Goal: Check status: Check status

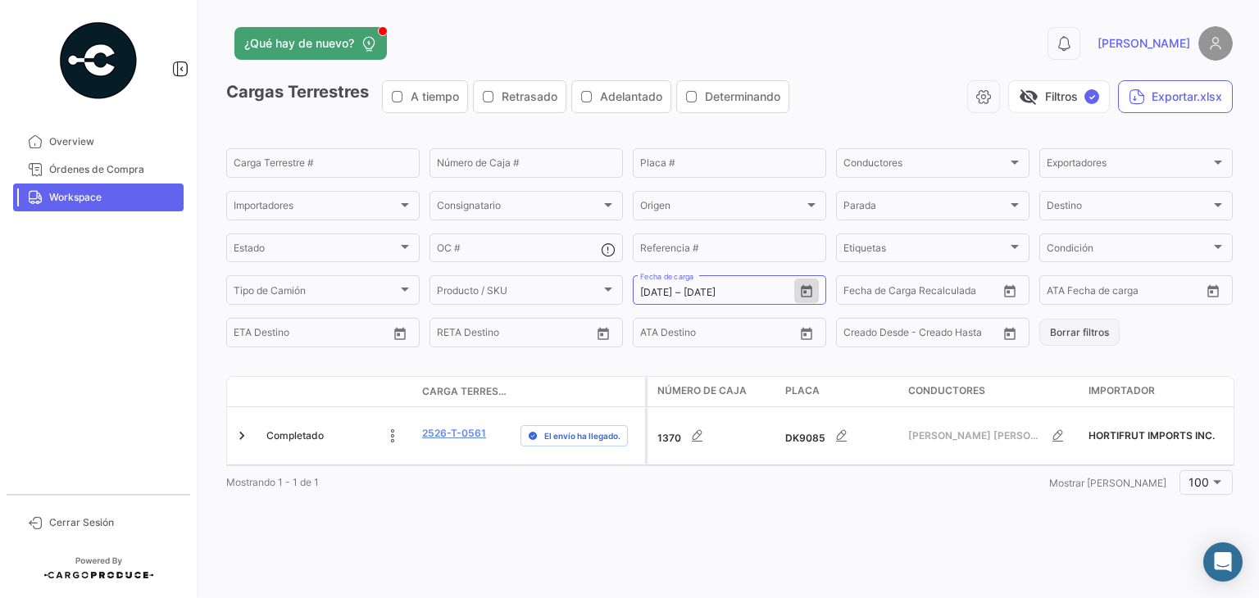
click at [1059, 334] on button "Borrar filtros" at bounding box center [1079, 332] width 80 height 27
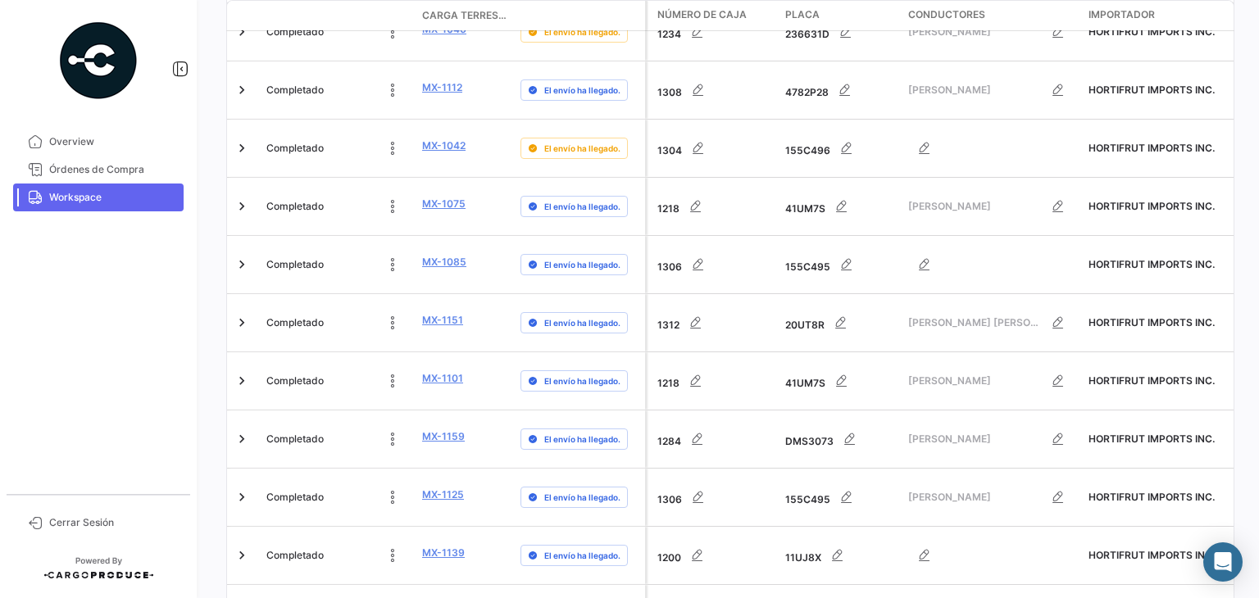
scroll to position [5321, 0]
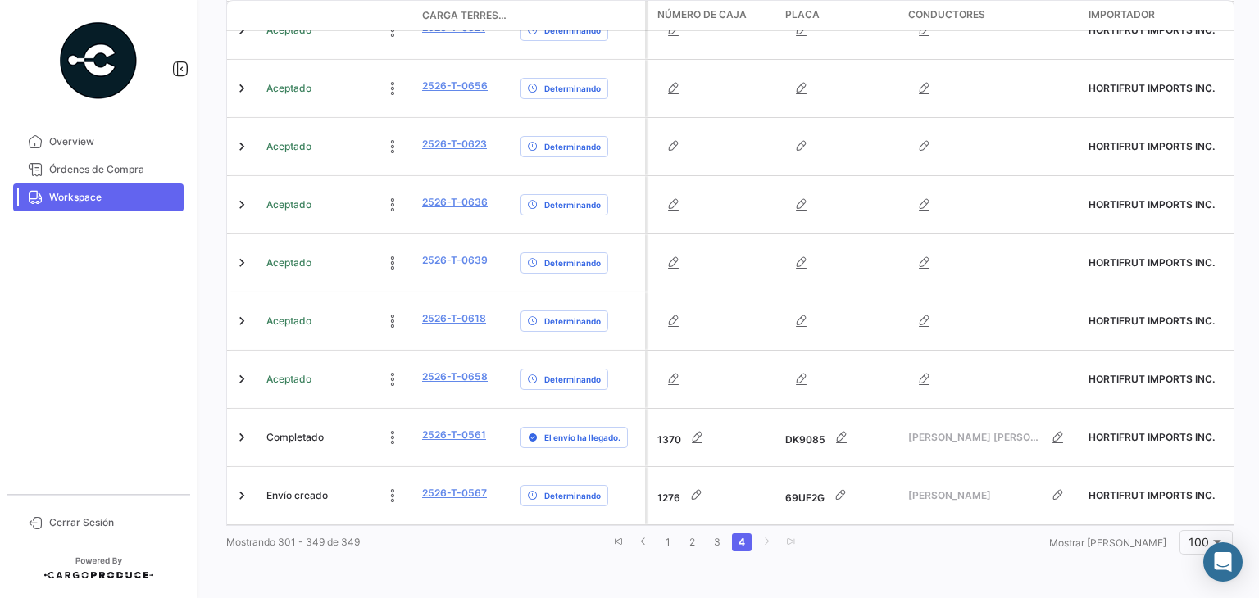
scroll to position [2556, 0]
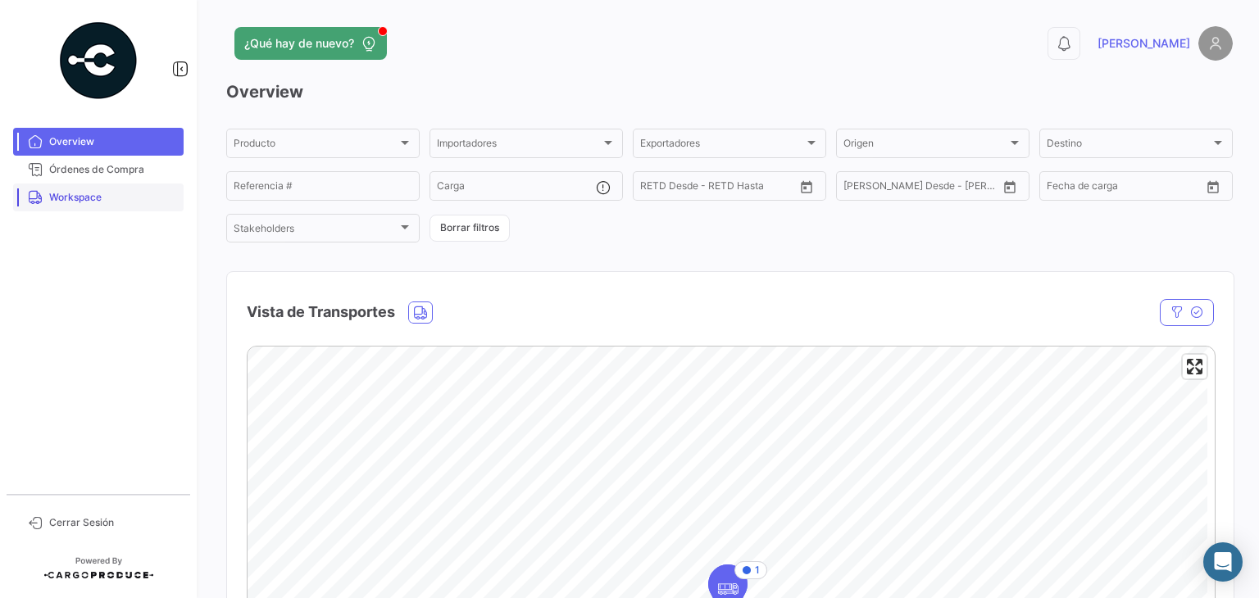
click at [82, 197] on span "Workspace" at bounding box center [113, 197] width 128 height 15
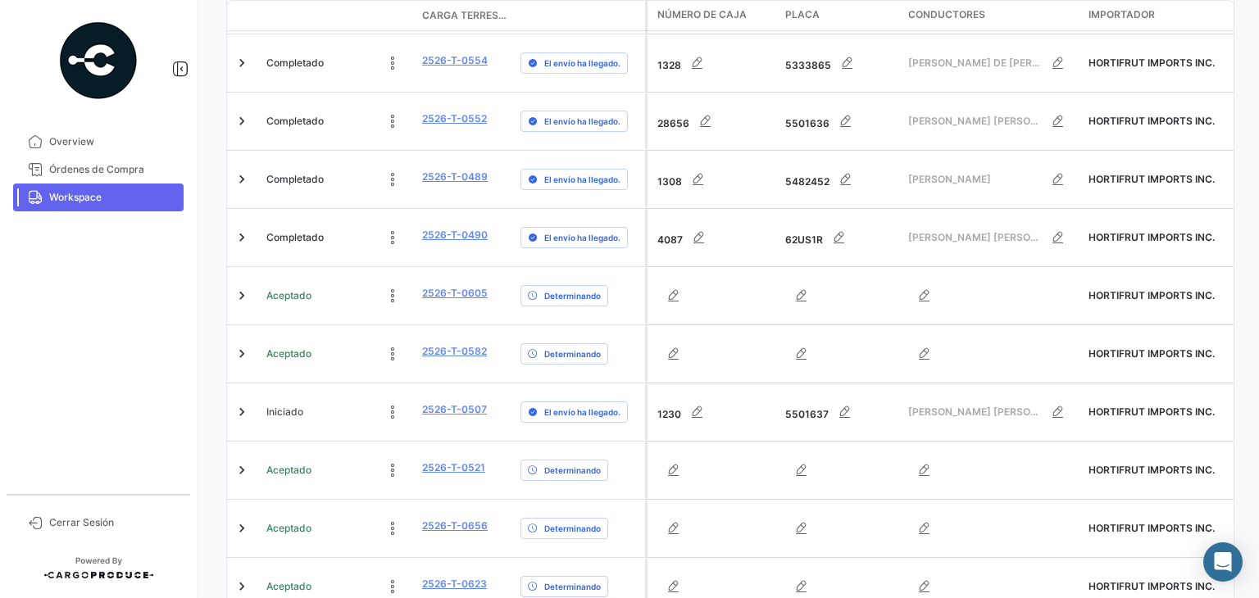
scroll to position [2556, 0]
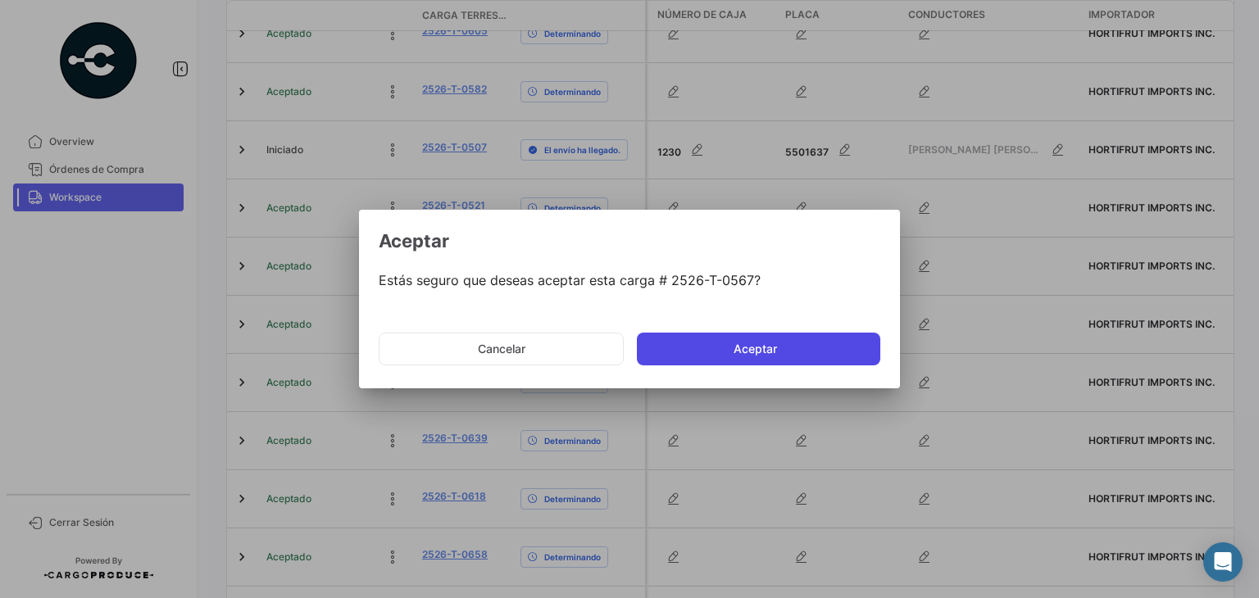
click at [739, 348] on button "Aceptar" at bounding box center [758, 349] width 243 height 33
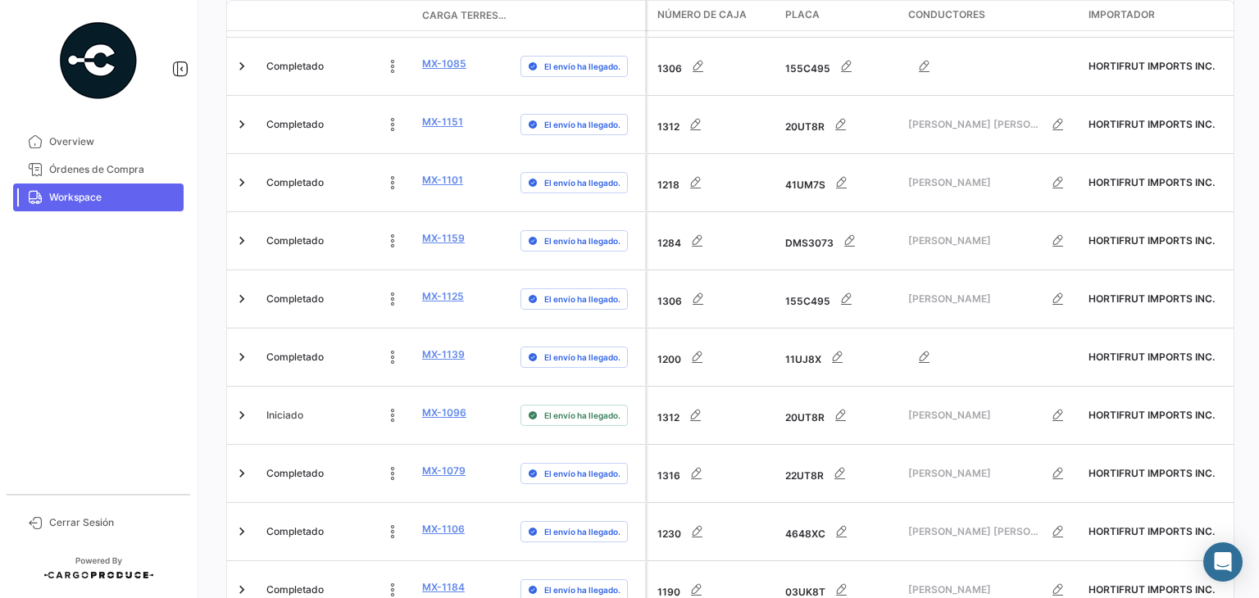
scroll to position [5321, 0]
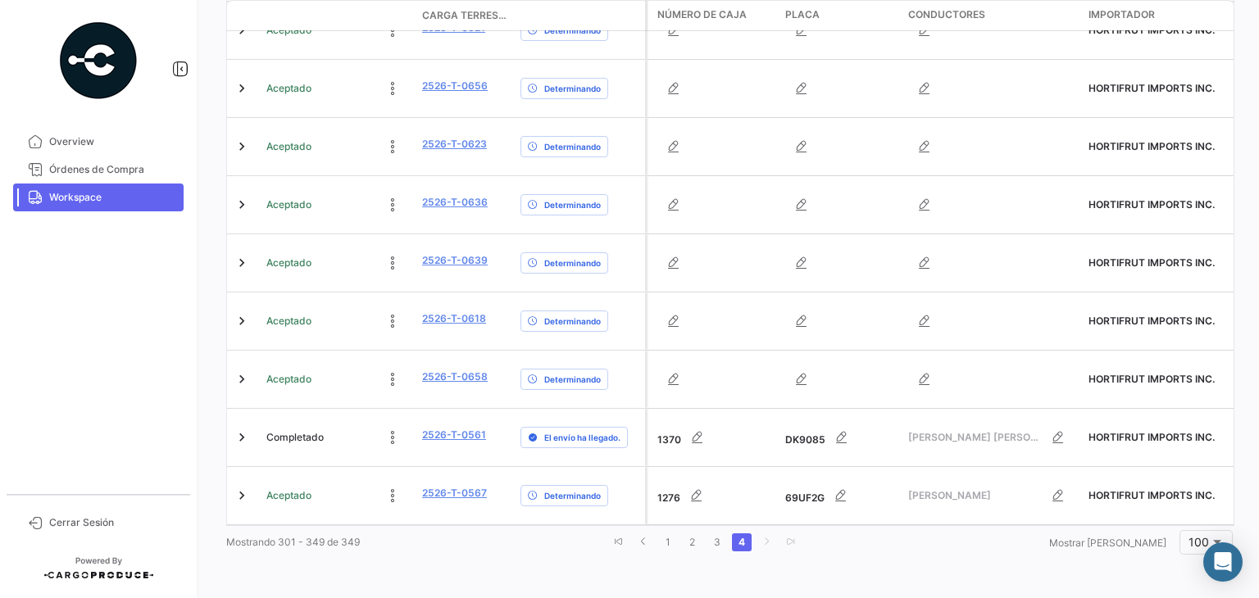
scroll to position [2545, 0]
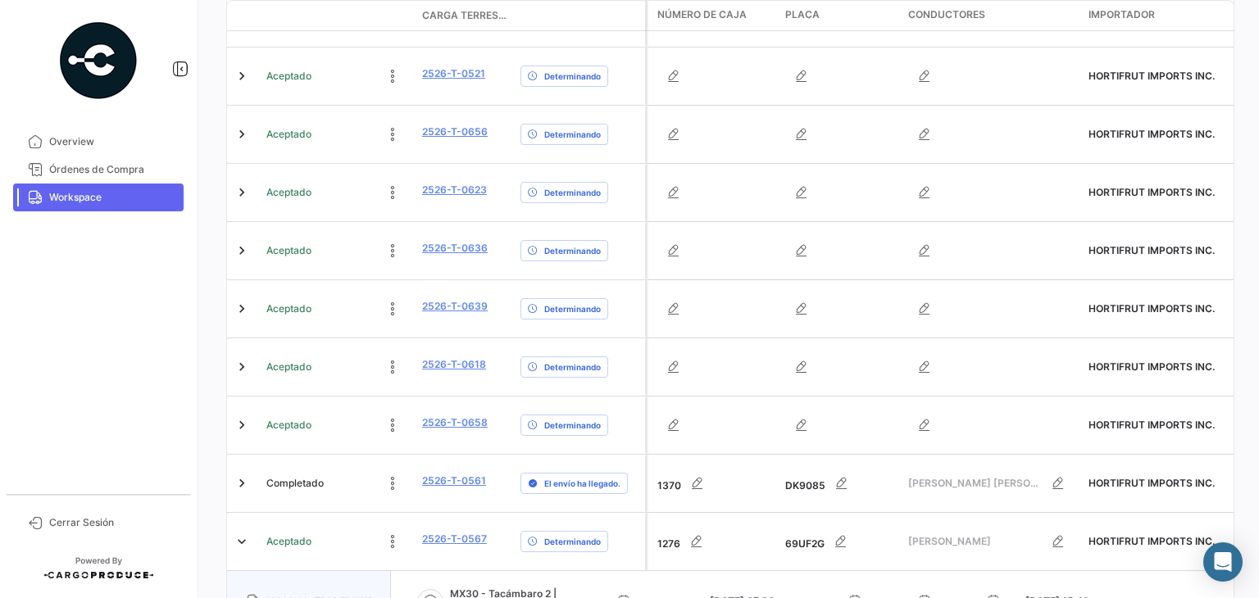
scroll to position [2699, 0]
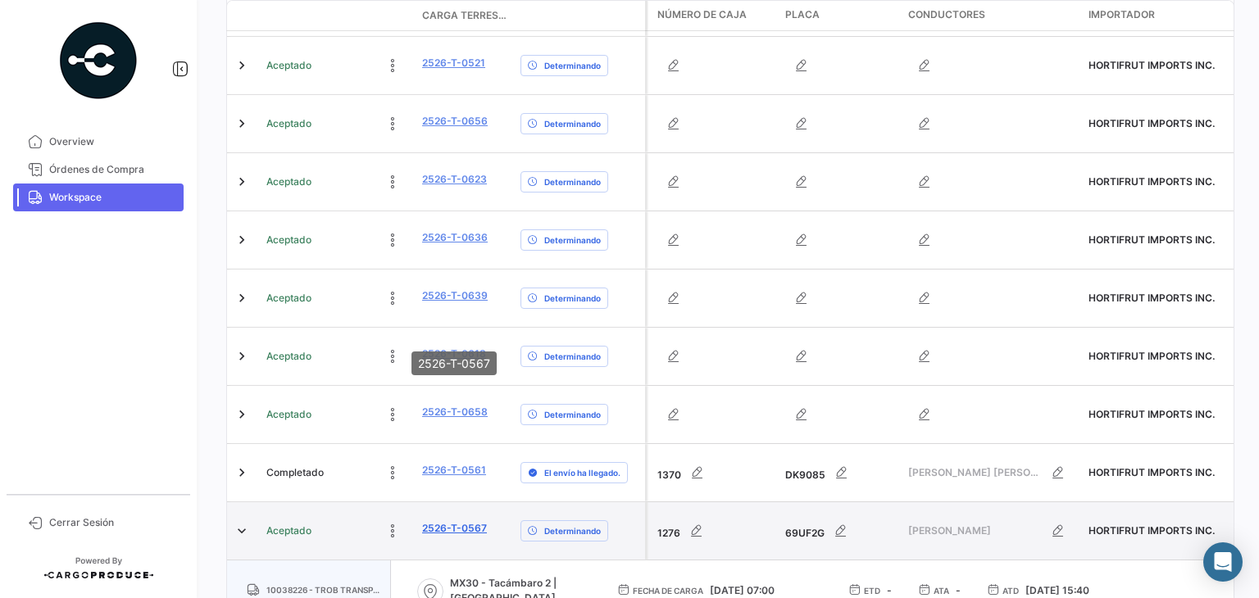
click at [439, 521] on link "2526-T-0567" at bounding box center [454, 528] width 65 height 15
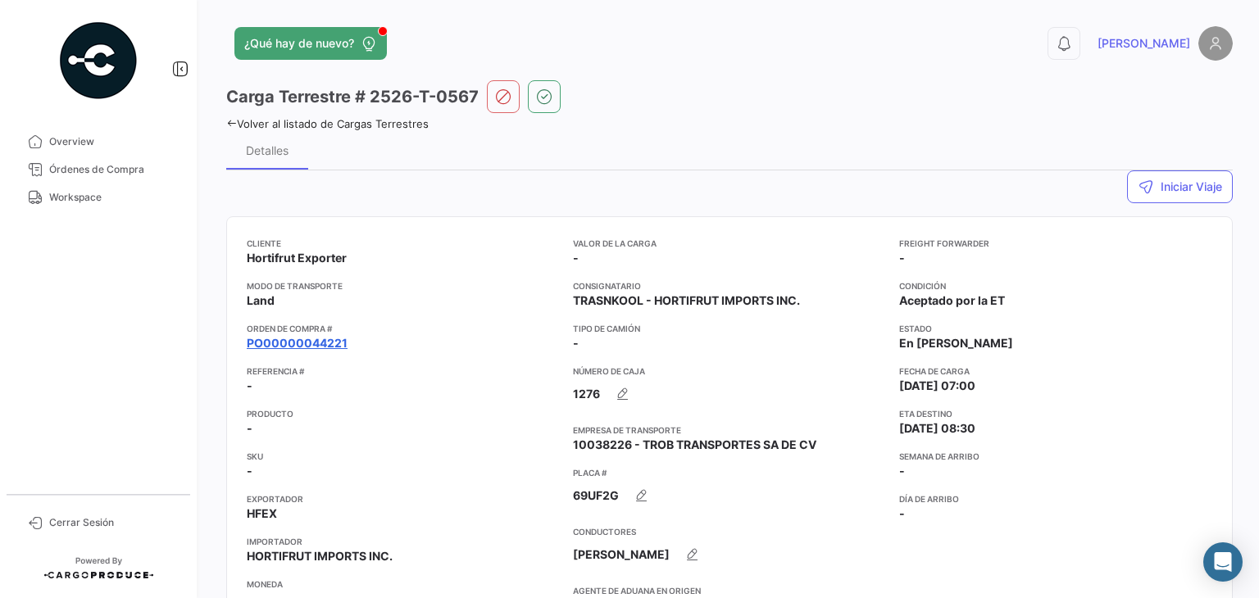
click at [321, 345] on link "PO00000044221" at bounding box center [297, 343] width 101 height 16
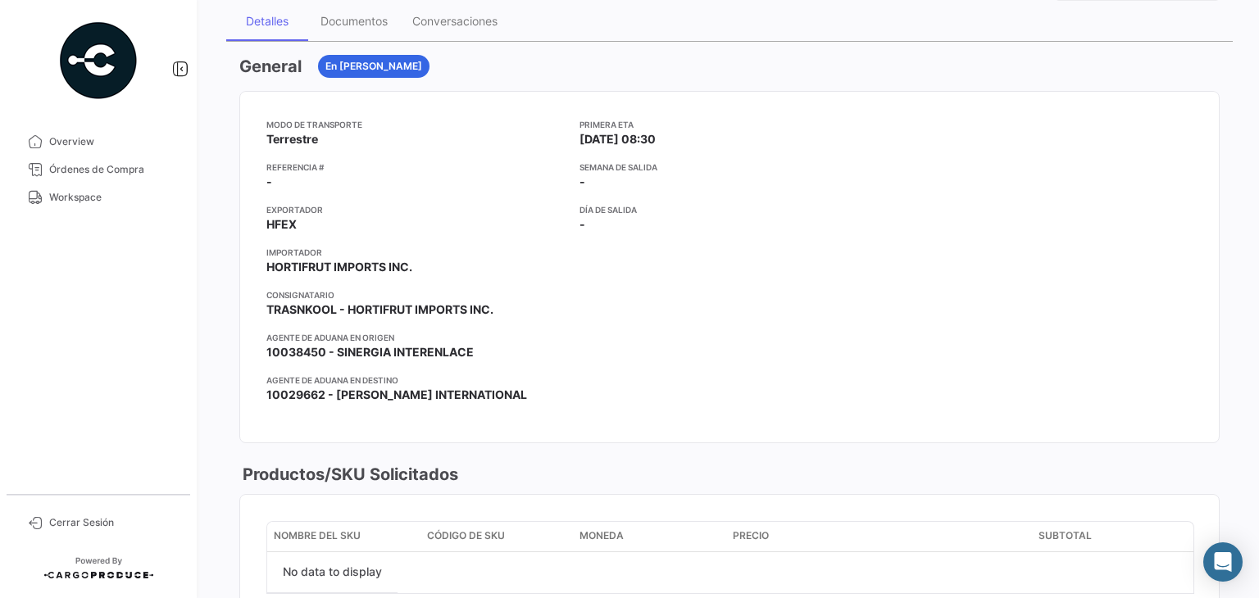
scroll to position [143, 0]
click at [352, 17] on div "Documentos" at bounding box center [354, 20] width 67 height 14
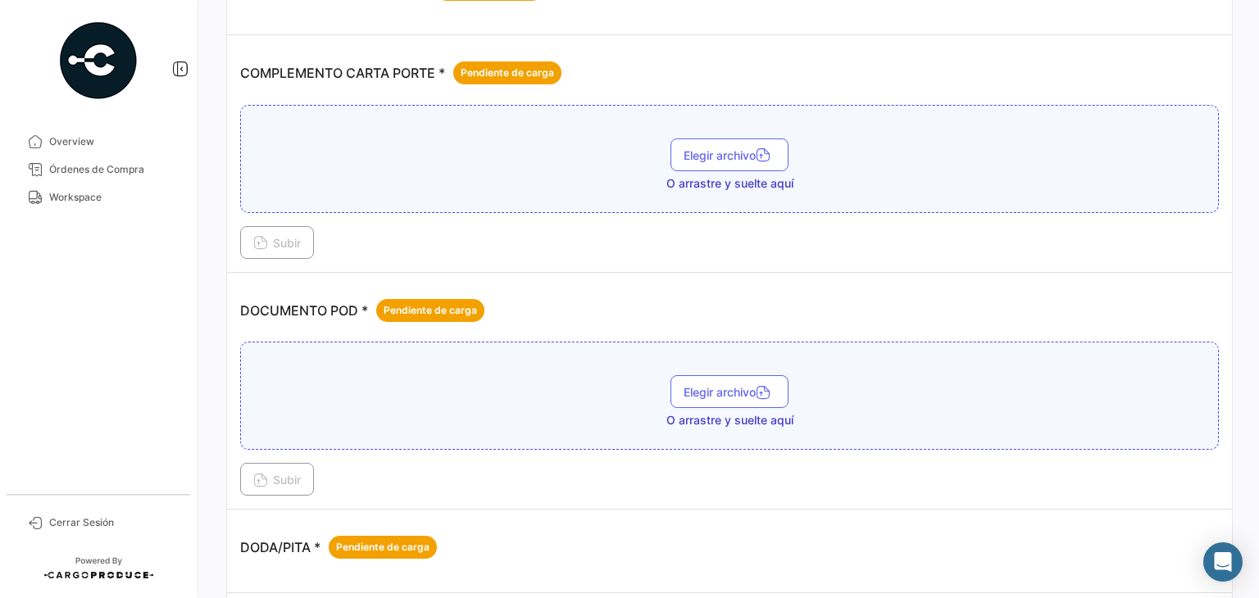
scroll to position [466, 0]
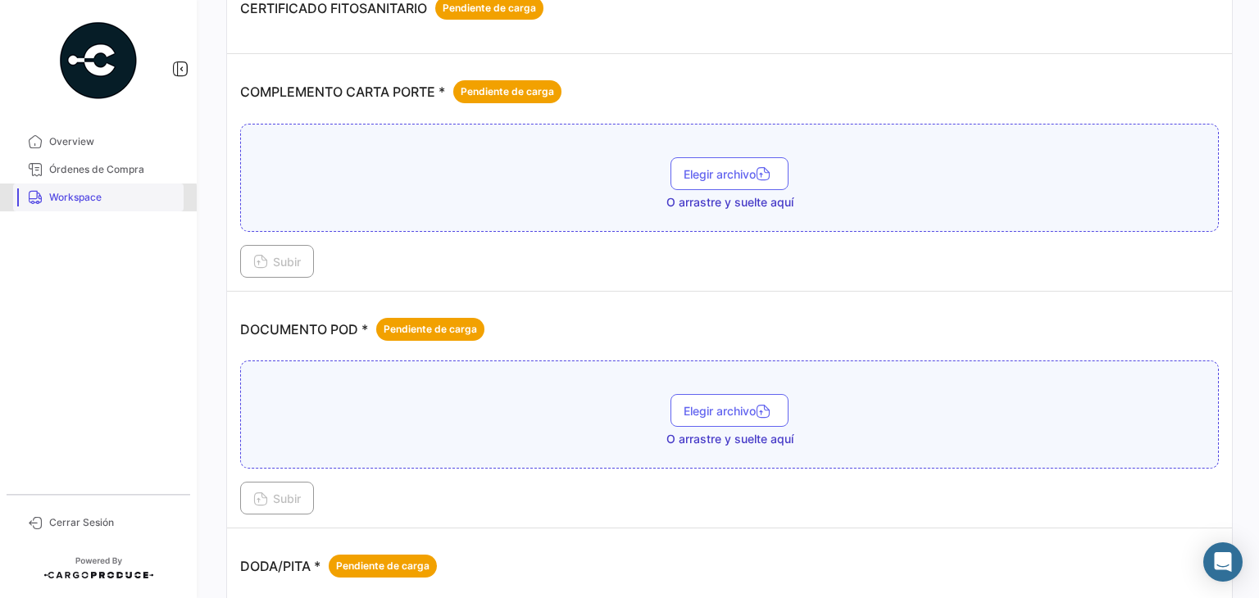
click at [88, 199] on span "Workspace" at bounding box center [113, 197] width 128 height 15
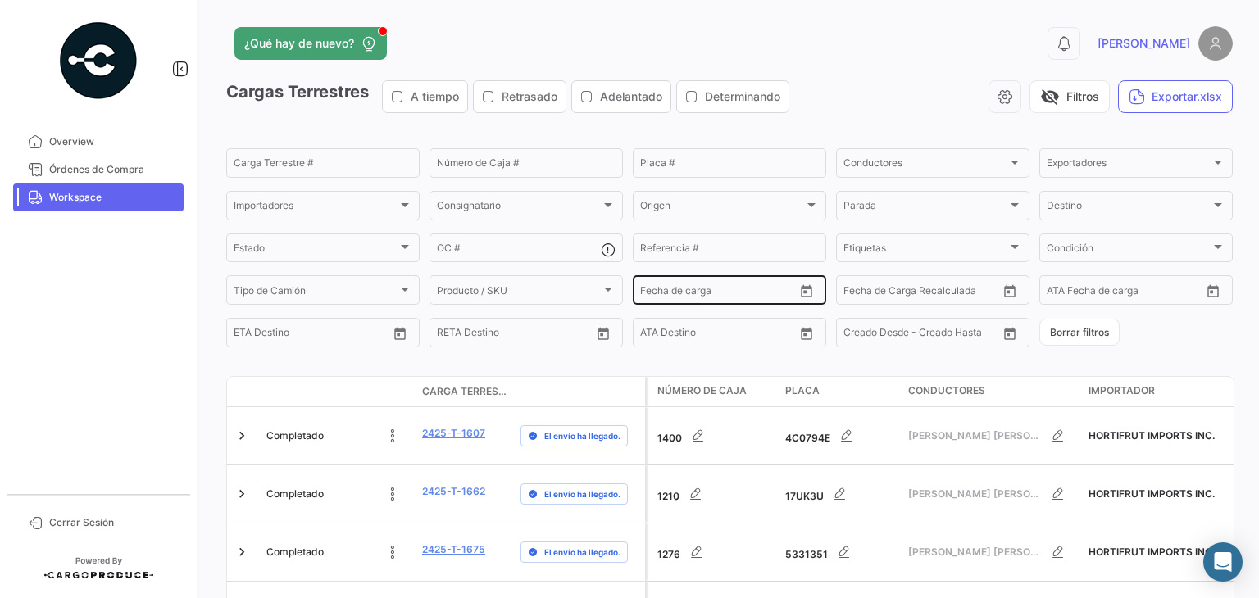
click at [803, 296] on icon "Open calendar" at bounding box center [806, 291] width 15 height 15
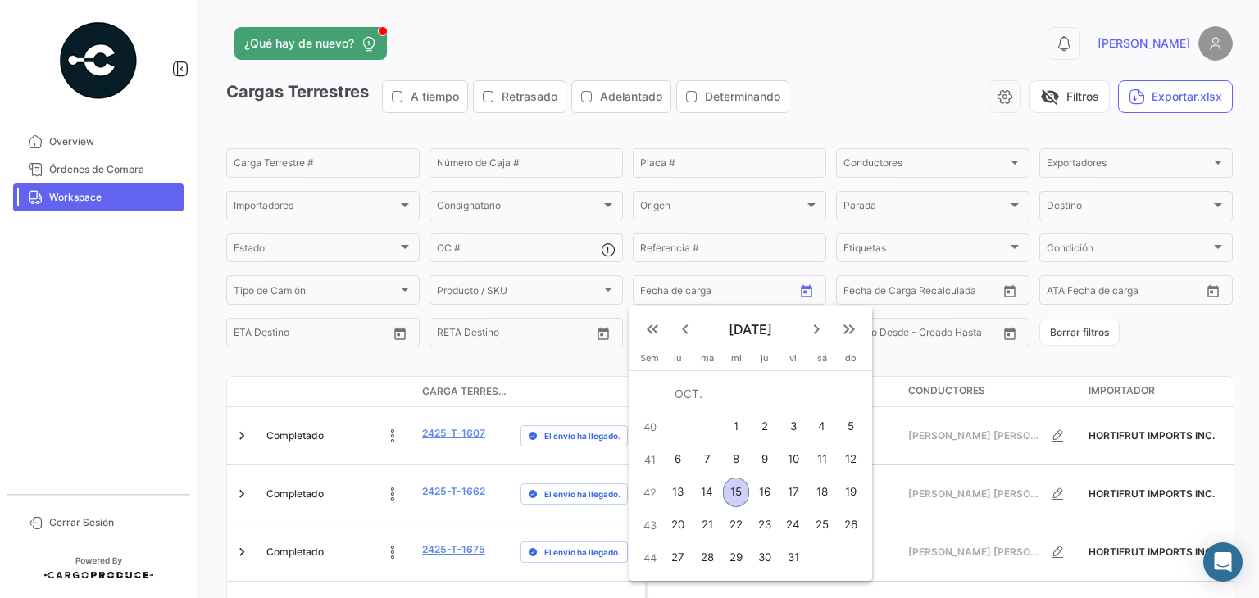
click at [727, 496] on div "15" at bounding box center [736, 493] width 26 height 30
type input "15/10/2025"
click at [727, 496] on div "15" at bounding box center [736, 493] width 26 height 30
type input "15/10/2025"
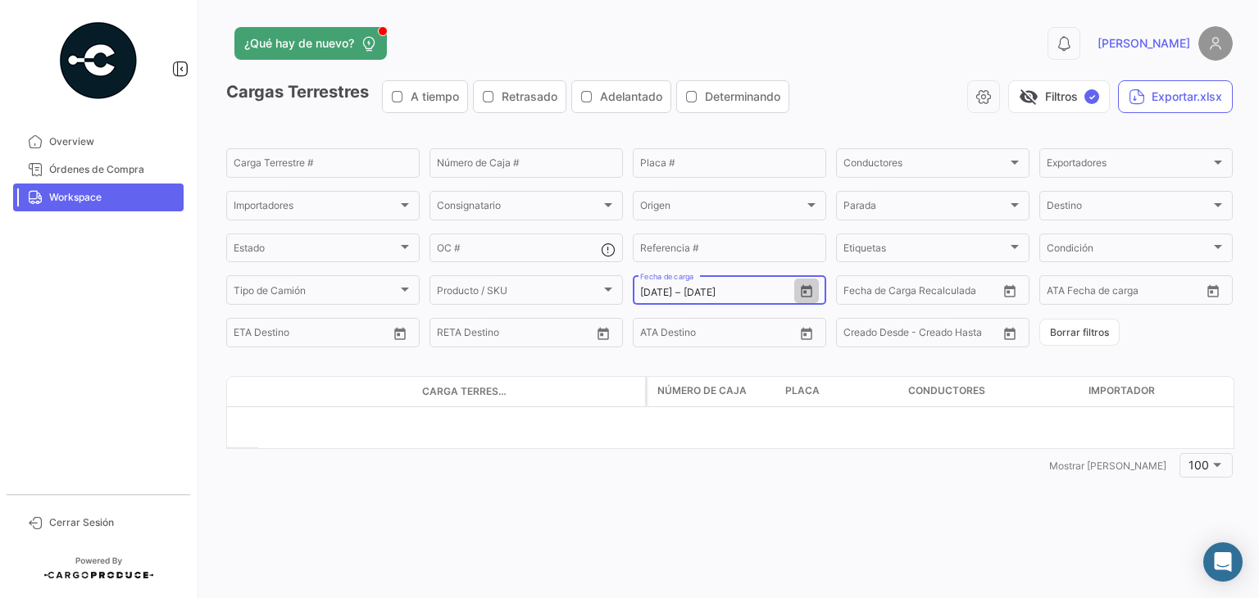
click at [801, 298] on icon "Open calendar" at bounding box center [806, 291] width 11 height 12
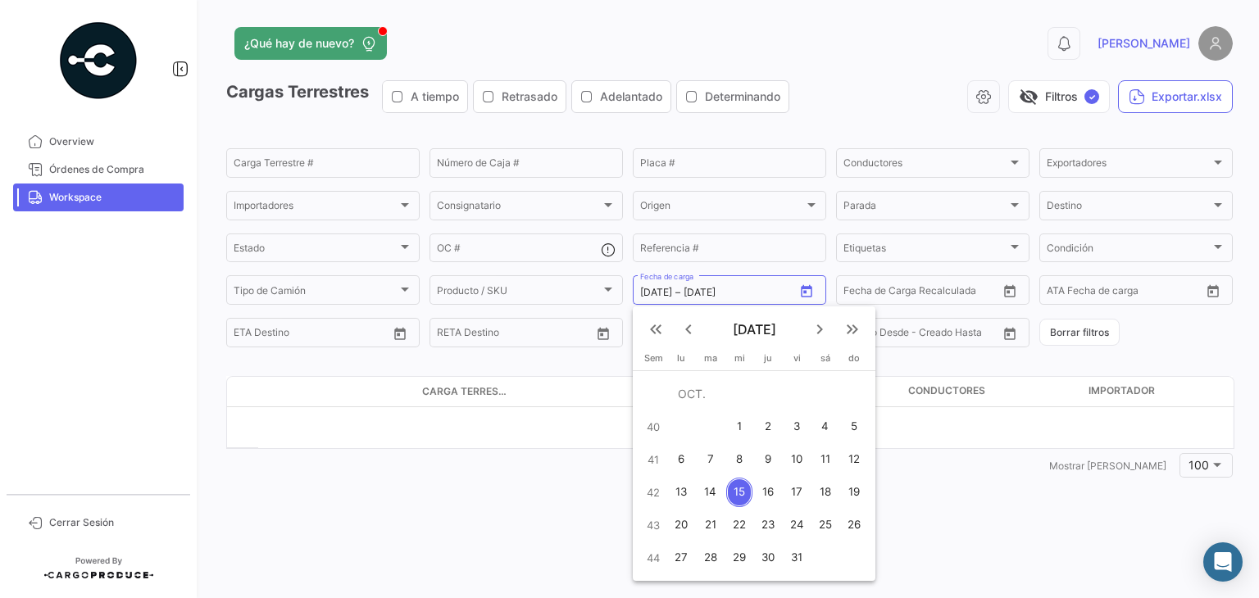
click at [719, 491] on div "14" at bounding box center [711, 493] width 26 height 30
type input "14/10/2025"
click at [719, 491] on div "14" at bounding box center [711, 493] width 26 height 30
type input "14/10/2025"
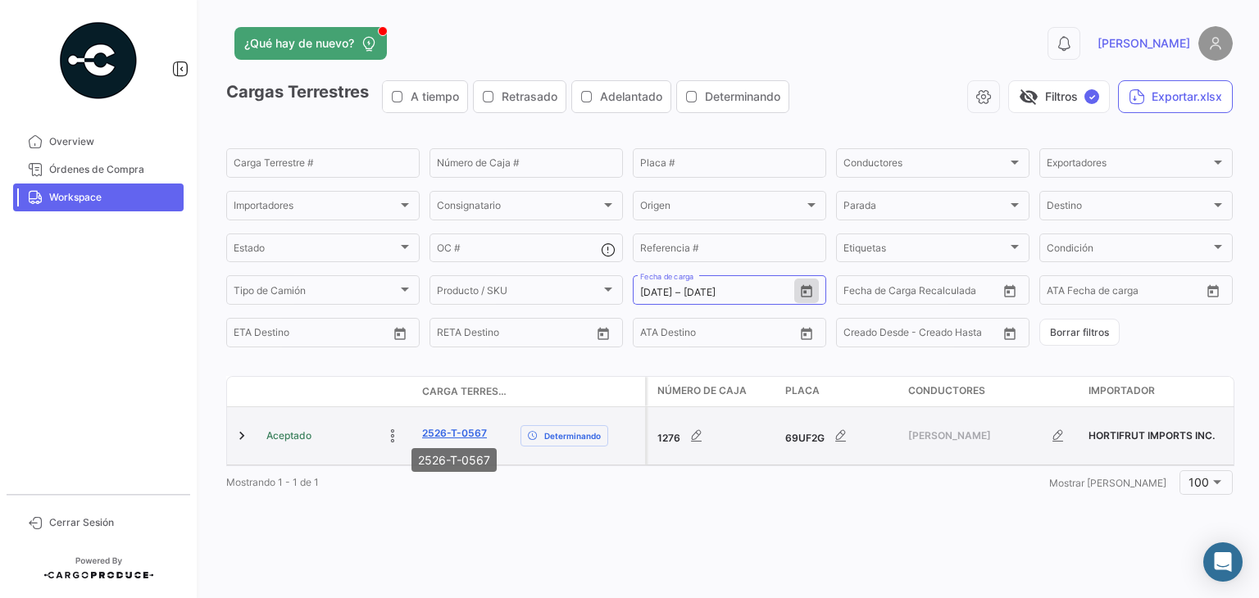
click at [457, 426] on link "2526-T-0567" at bounding box center [454, 433] width 65 height 15
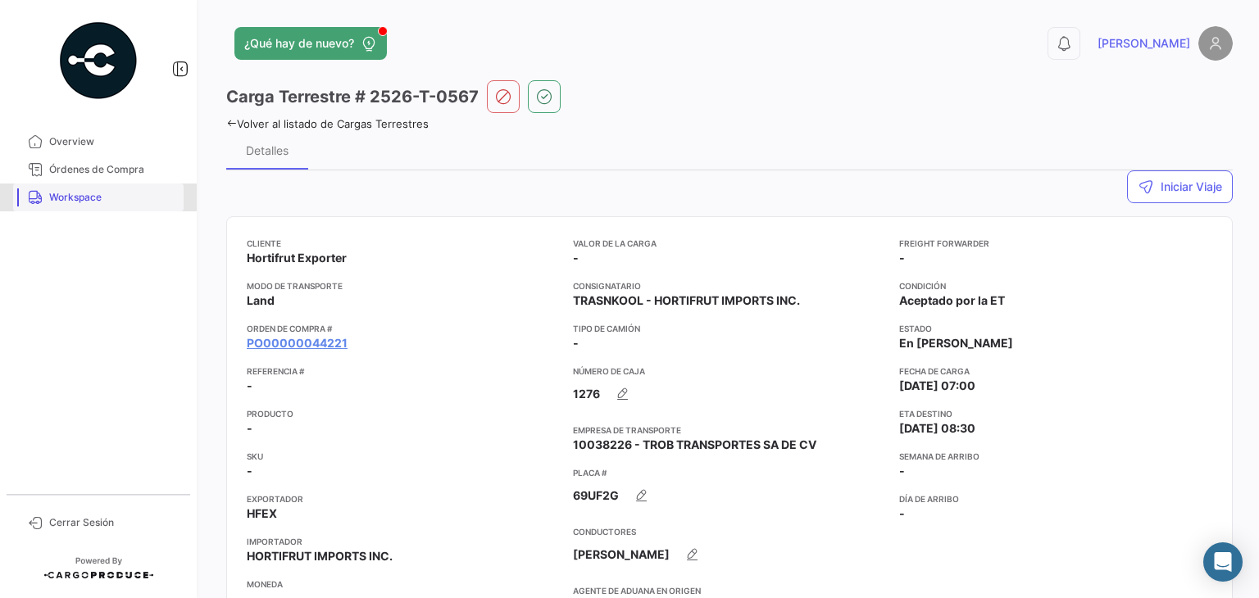
click at [100, 202] on span "Workspace" at bounding box center [113, 197] width 128 height 15
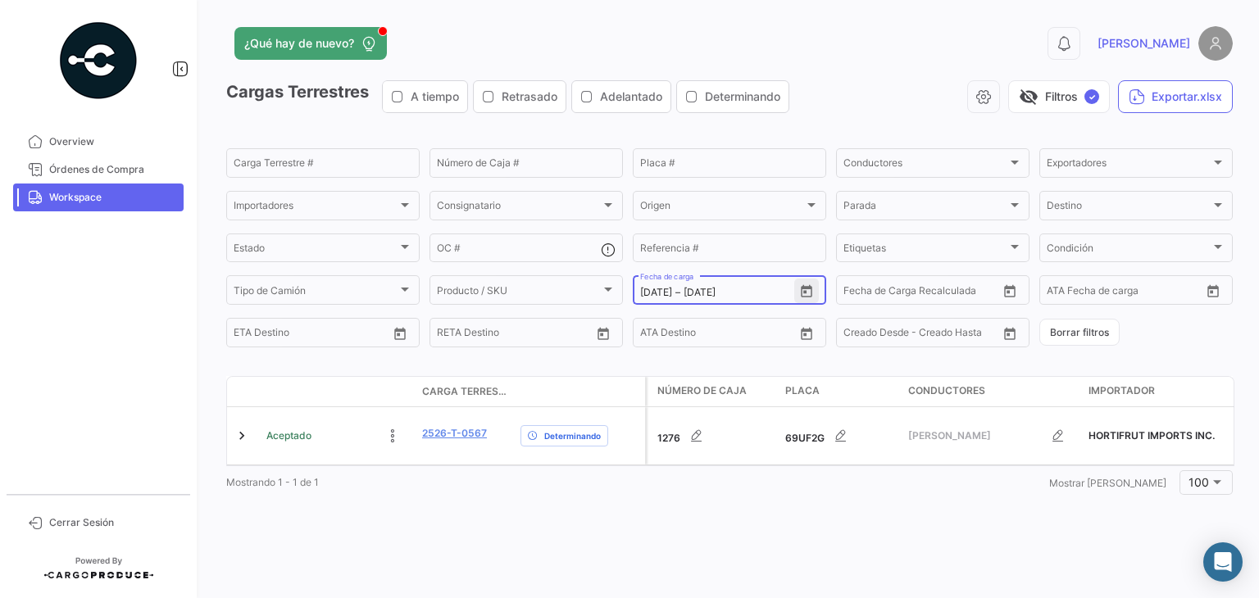
click at [814, 289] on button "Open calendar" at bounding box center [806, 291] width 25 height 25
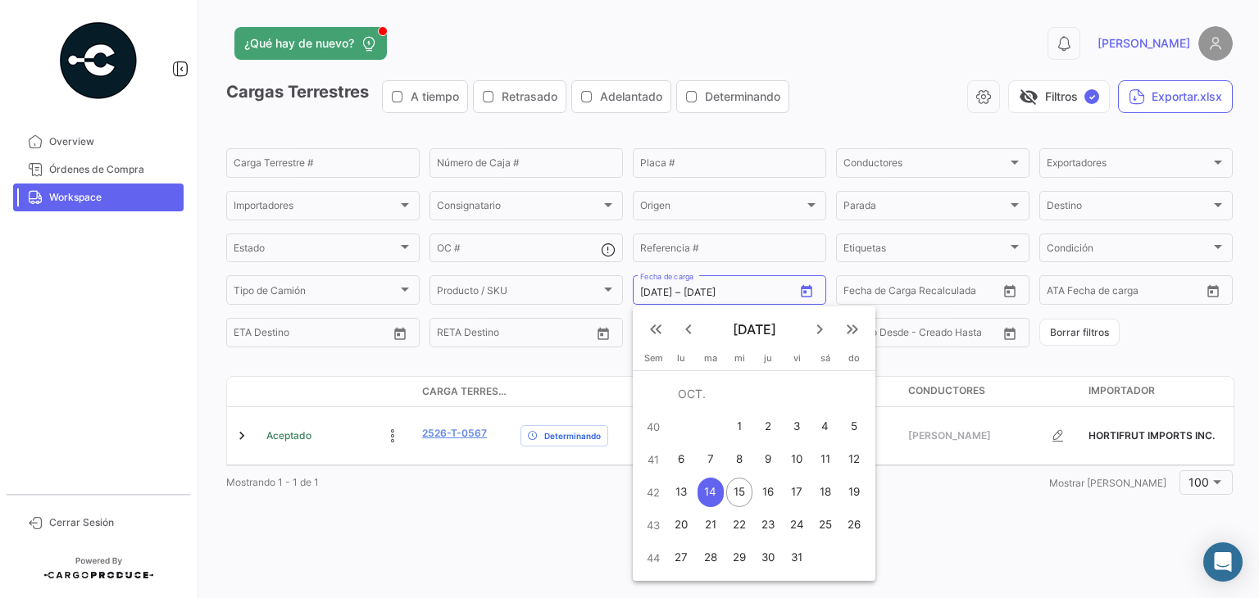
drag, startPoint x: 492, startPoint y: 432, endPoint x: 425, endPoint y: 425, distance: 66.7
click at [425, 425] on div at bounding box center [629, 299] width 1259 height 598
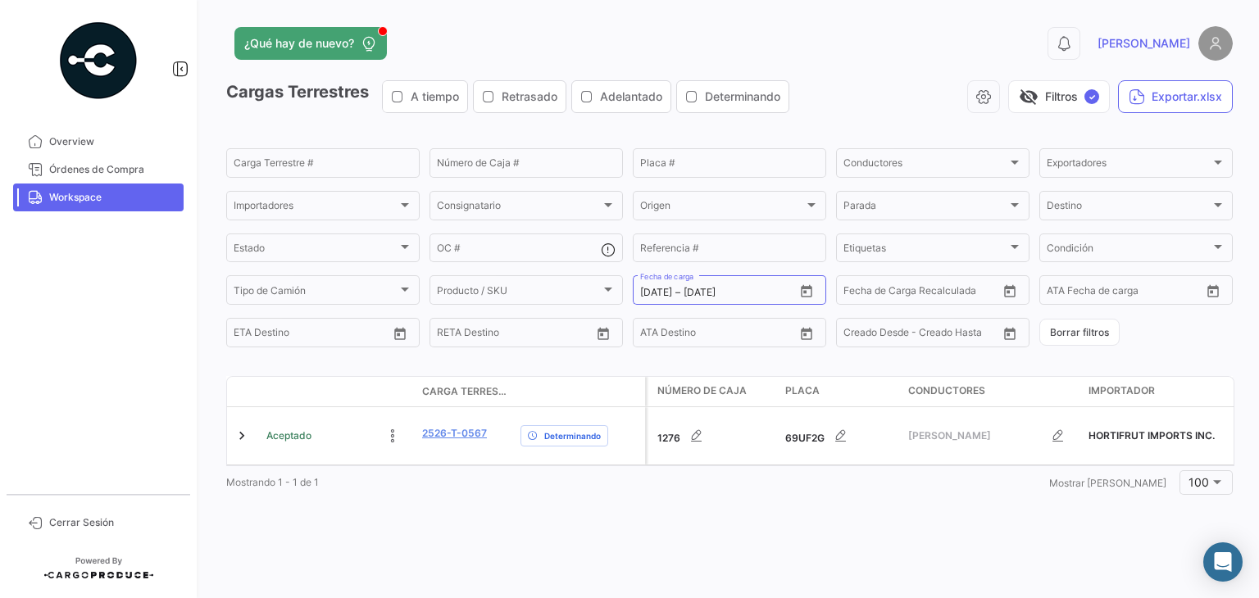
click at [494, 489] on div "Mostrando 1 - 1 de 1 1 Mostrar filas 100" at bounding box center [729, 483] width 1007 height 30
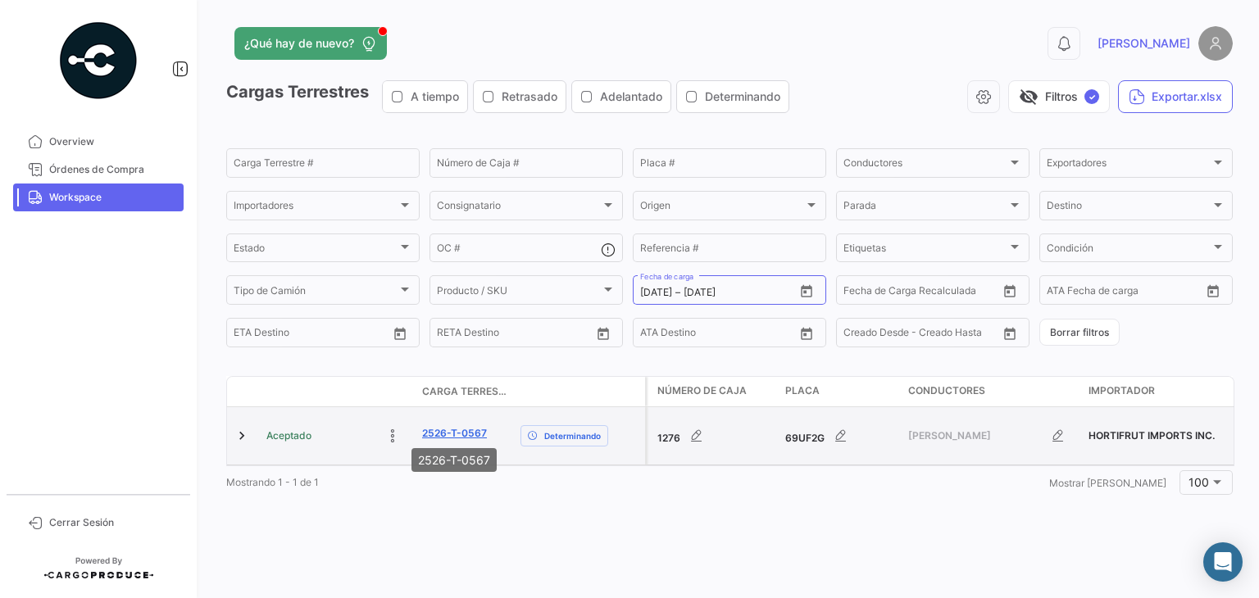
drag, startPoint x: 495, startPoint y: 439, endPoint x: 423, endPoint y: 429, distance: 72.9
click at [423, 429] on div "2526-T-0567" at bounding box center [464, 435] width 85 height 19
copy link "2526-T-0567"
click at [436, 426] on link "2526-T-0567" at bounding box center [454, 433] width 65 height 15
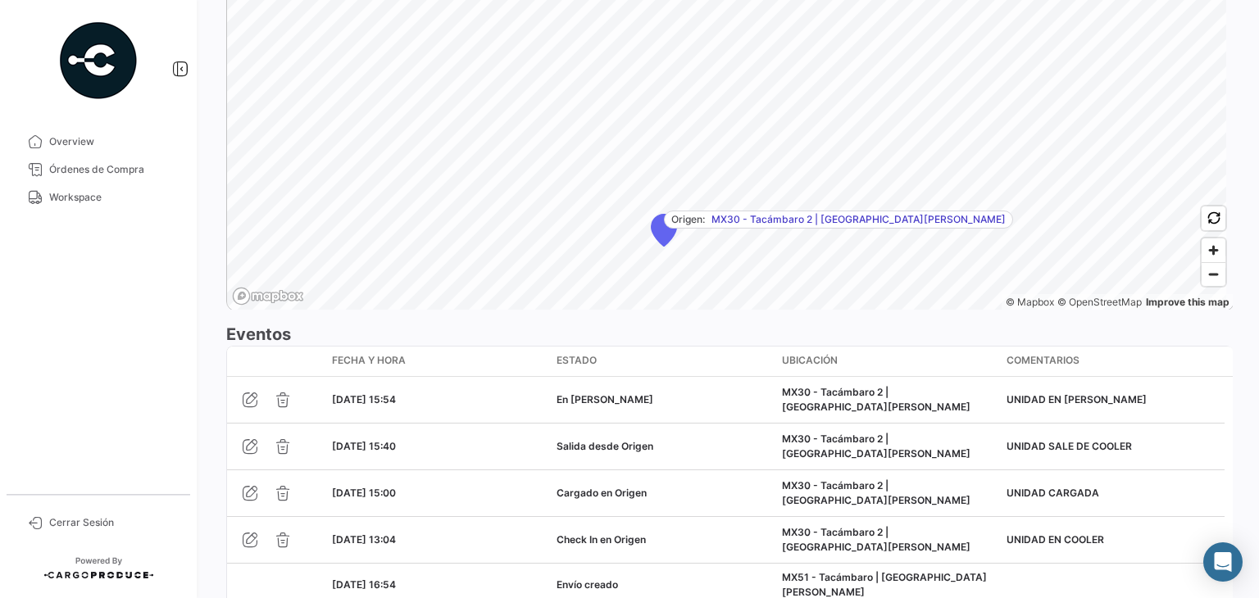
scroll to position [1192, 0]
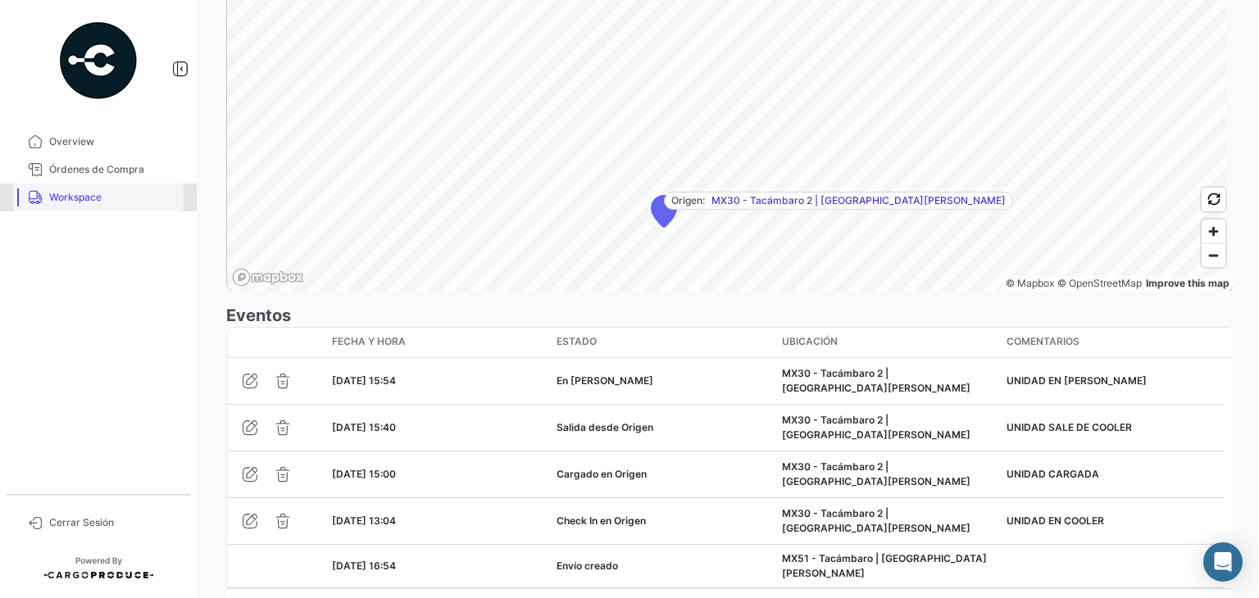
click at [79, 202] on span "Workspace" at bounding box center [113, 197] width 128 height 15
